Goal: Transaction & Acquisition: Purchase product/service

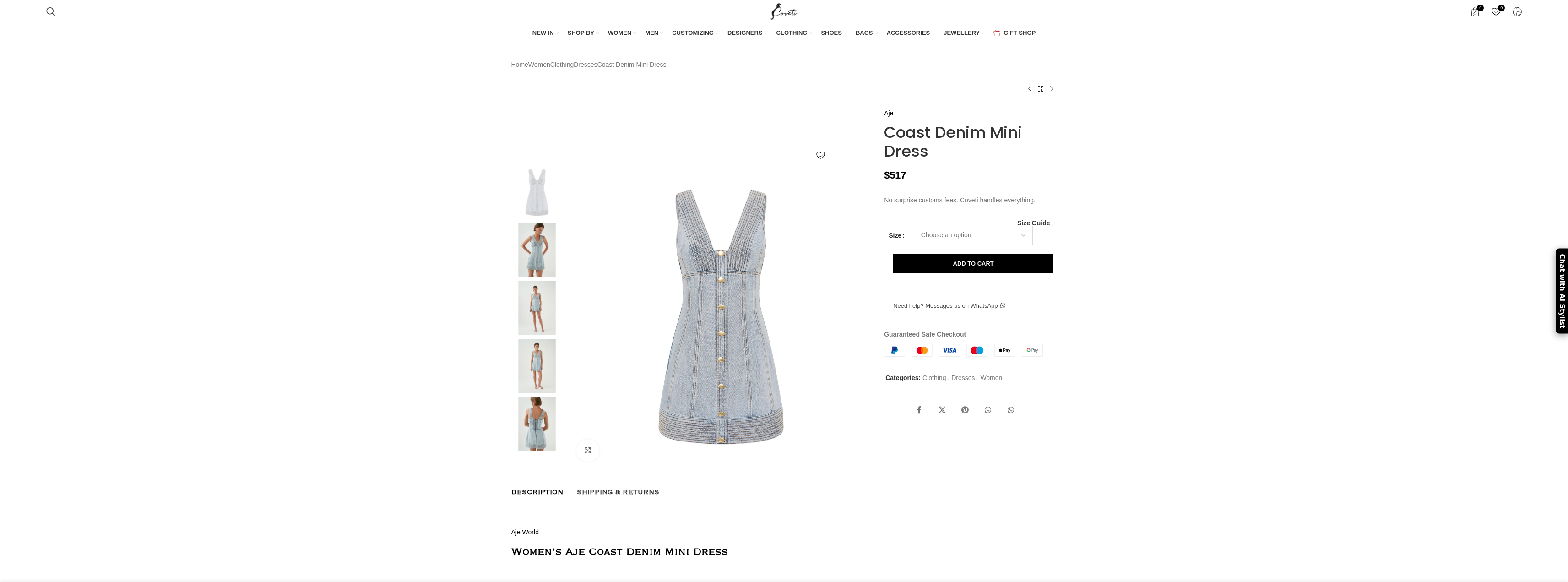
click at [968, 245] on select "Choose an option 4UK 6UK 8 [GEOGRAPHIC_DATA] 10 [GEOGRAPHIC_DATA] 12 [GEOGRAPHI…" at bounding box center [973, 236] width 119 height 19
click at [547, 441] on img at bounding box center [537, 424] width 56 height 54
click at [534, 434] on img at bounding box center [537, 424] width 56 height 54
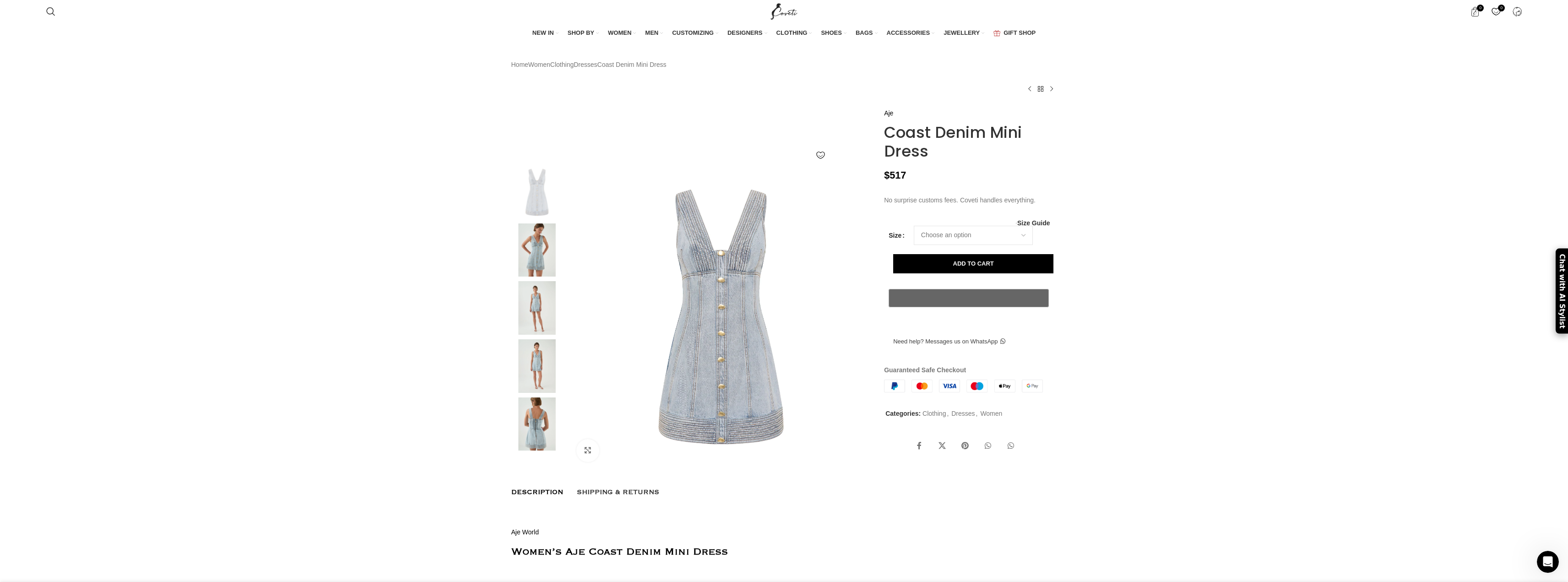
scroll to position [0, 0]
